Goal: Transaction & Acquisition: Purchase product/service

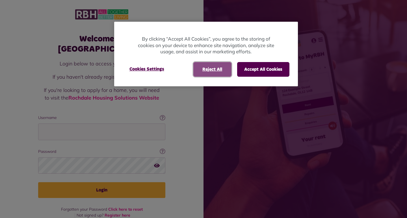
click at [218, 71] on button "Reject All" at bounding box center [212, 69] width 38 height 15
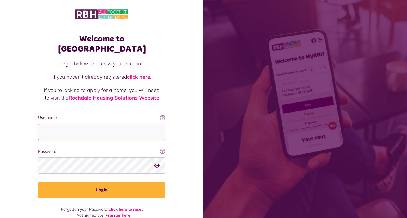
click at [101, 124] on input "Username" at bounding box center [101, 132] width 127 height 17
type input "**********"
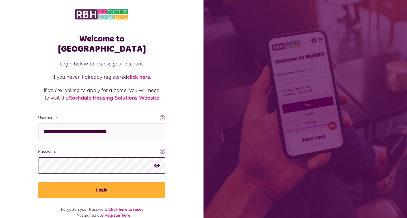
click at [38, 182] on button "Login" at bounding box center [101, 190] width 127 height 16
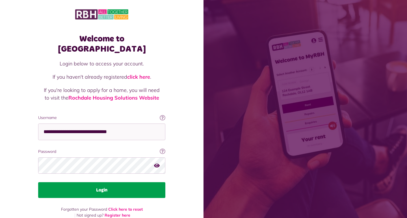
click at [120, 182] on button "Login" at bounding box center [101, 190] width 127 height 16
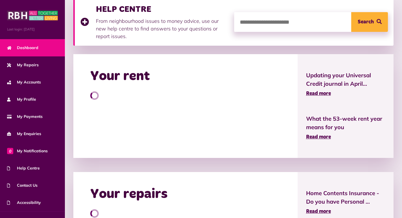
scroll to position [141, 0]
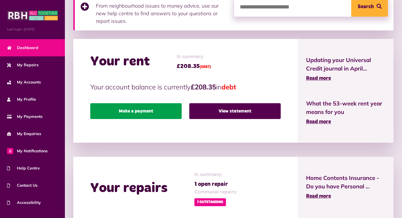
click at [152, 114] on link "Make a payment" at bounding box center [135, 111] width 91 height 16
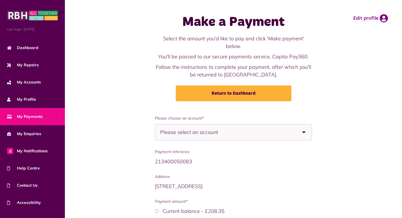
scroll to position [49, 0]
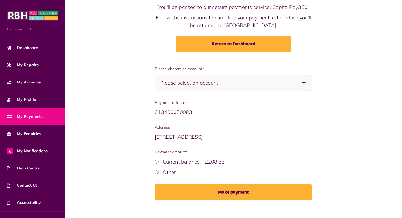
click at [198, 75] on span "Please select an account" at bounding box center [199, 83] width 78 height 16
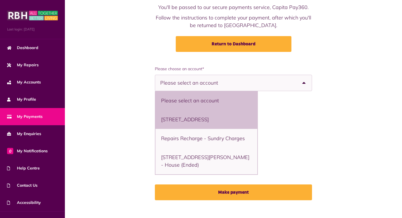
click at [200, 111] on li "[STREET_ADDRESS]" at bounding box center [207, 119] width 102 height 19
select select "**********"
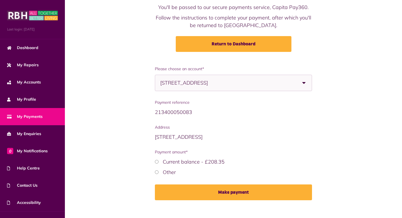
click at [190, 80] on span "5 Parkfield, Middleton, M24 4AS - Flat" at bounding box center [199, 83] width 78 height 16
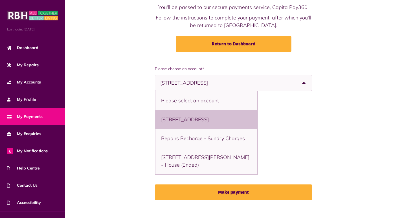
click at [154, 126] on div "**********" at bounding box center [234, 137] width 326 height 143
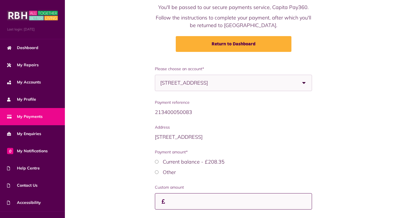
click at [218, 193] on input "Custom amount" at bounding box center [234, 201] width 158 height 17
type input "*"
click at [232, 75] on span "5 Parkfield, Middleton, M24 4AS - Flat" at bounding box center [199, 83] width 78 height 16
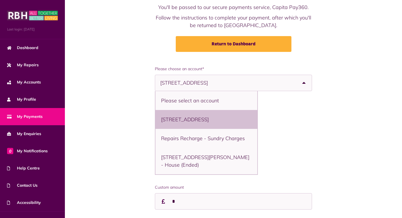
click at [208, 75] on span "5 Parkfield, Middleton, M24 4AS - Flat" at bounding box center [199, 83] width 78 height 16
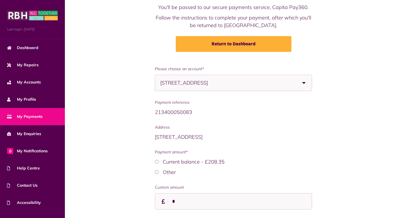
click at [30, 117] on span "My Payments" at bounding box center [25, 117] width 36 height 6
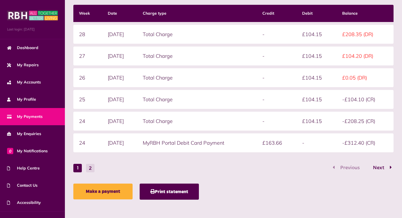
scroll to position [150, 0]
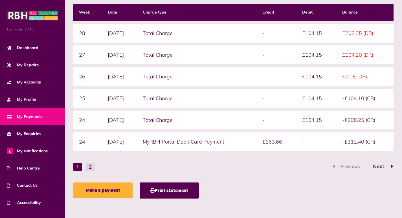
click at [369, 165] on span "Next" at bounding box center [379, 166] width 20 height 5
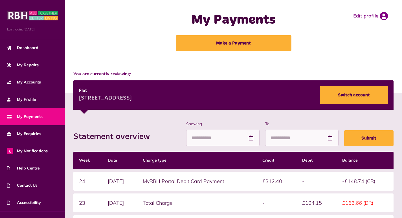
scroll to position [0, 0]
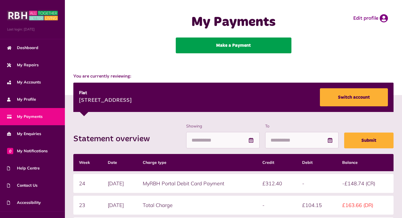
click at [238, 48] on link "Make a Payment" at bounding box center [234, 46] width 116 height 16
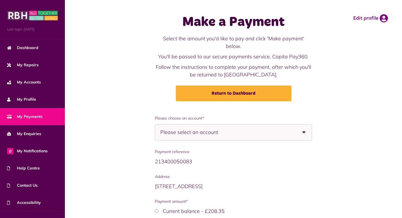
click at [238, 126] on span "Please select an account" at bounding box center [199, 133] width 78 height 16
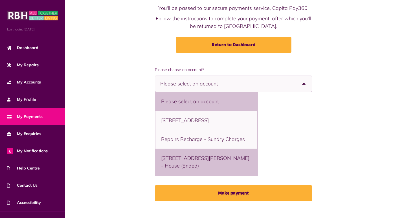
scroll to position [49, 0]
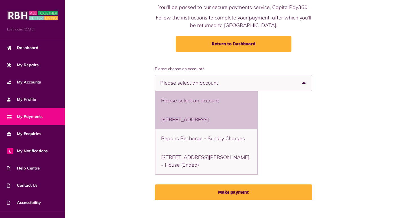
click at [221, 116] on li "5 Parkfield, Middleton, M24 4AS - Flat" at bounding box center [207, 119] width 102 height 19
select select "**********"
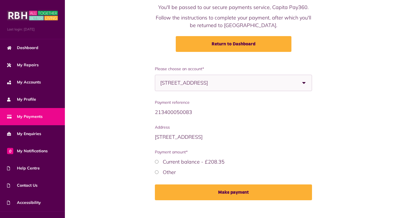
click at [176, 169] on label "Other" at bounding box center [169, 172] width 13 height 6
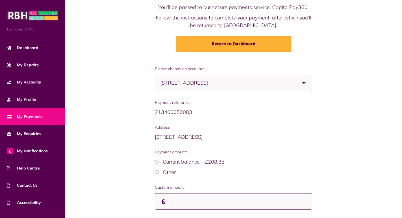
click at [204, 193] on input "Custom amount" at bounding box center [234, 201] width 158 height 17
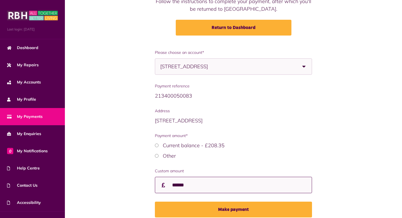
scroll to position [83, 0]
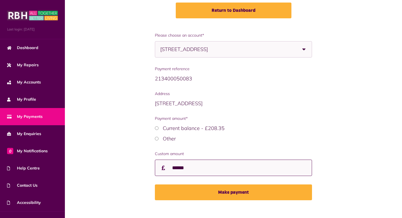
type input "******"
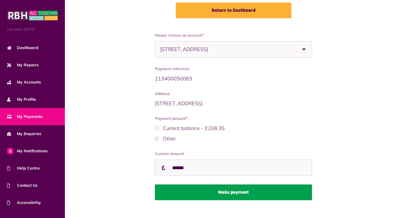
click at [224, 187] on button "Make payment" at bounding box center [234, 193] width 158 height 16
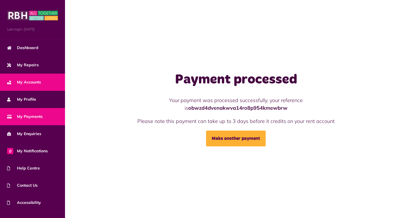
click at [22, 86] on link "My Accounts" at bounding box center [32, 82] width 65 height 17
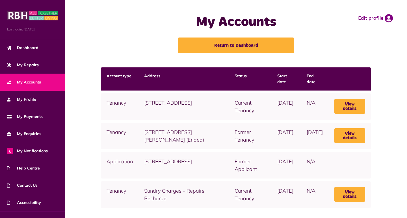
click at [85, 141] on div "Account type Address Status Start date End date Tenancy 5 Parkfield, Middleton,…" at bounding box center [236, 137] width 330 height 141
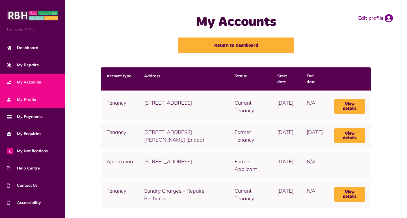
click at [26, 97] on span "My Profile" at bounding box center [21, 100] width 29 height 6
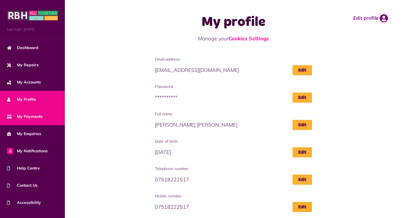
click at [41, 117] on span "My Payments" at bounding box center [25, 117] width 36 height 6
